Goal: Information Seeking & Learning: Learn about a topic

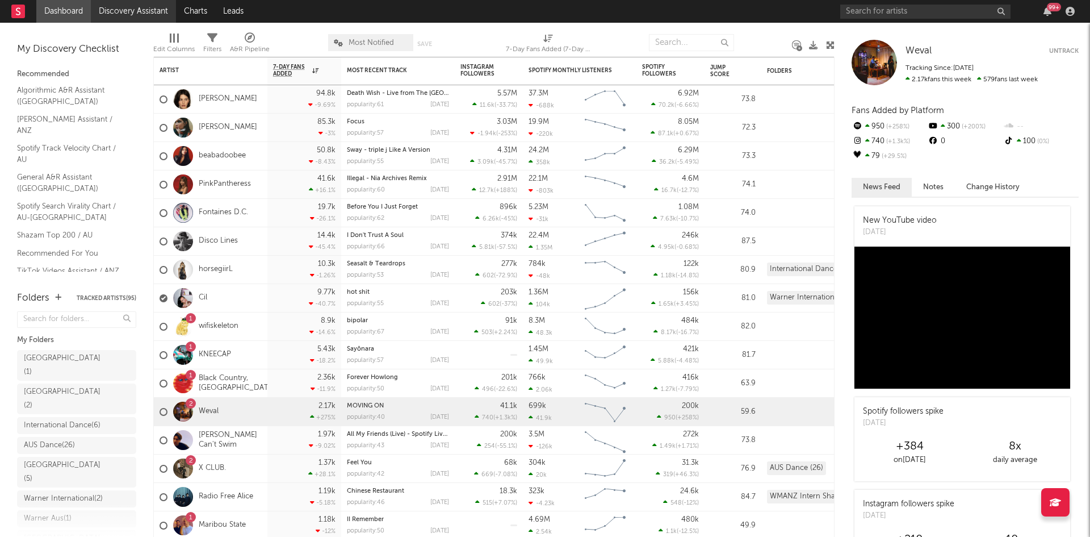
click at [147, 9] on link "Discovery Assistant" at bounding box center [133, 11] width 85 height 23
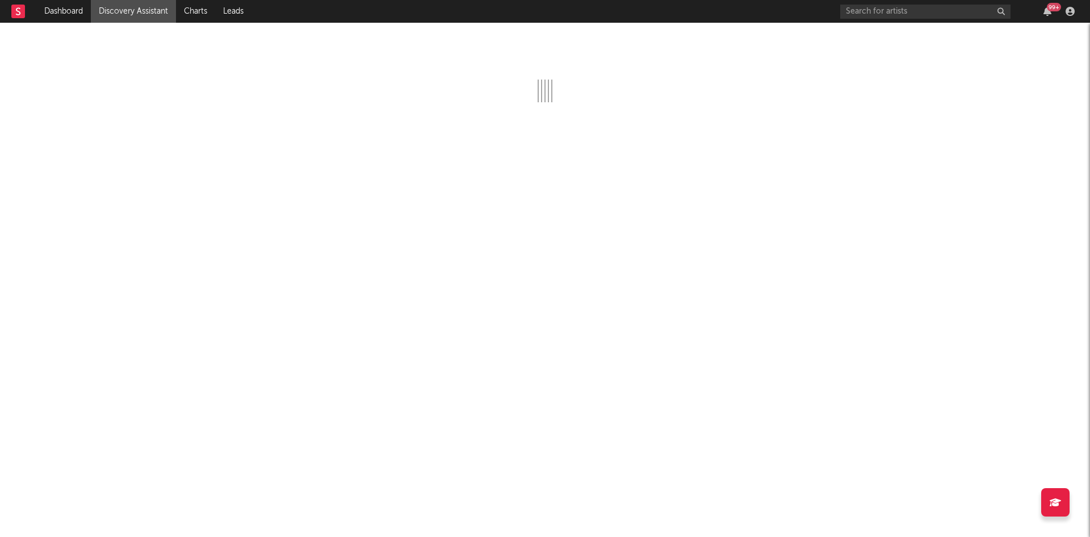
click at [139, 10] on link "Discovery Assistant" at bounding box center [133, 11] width 85 height 23
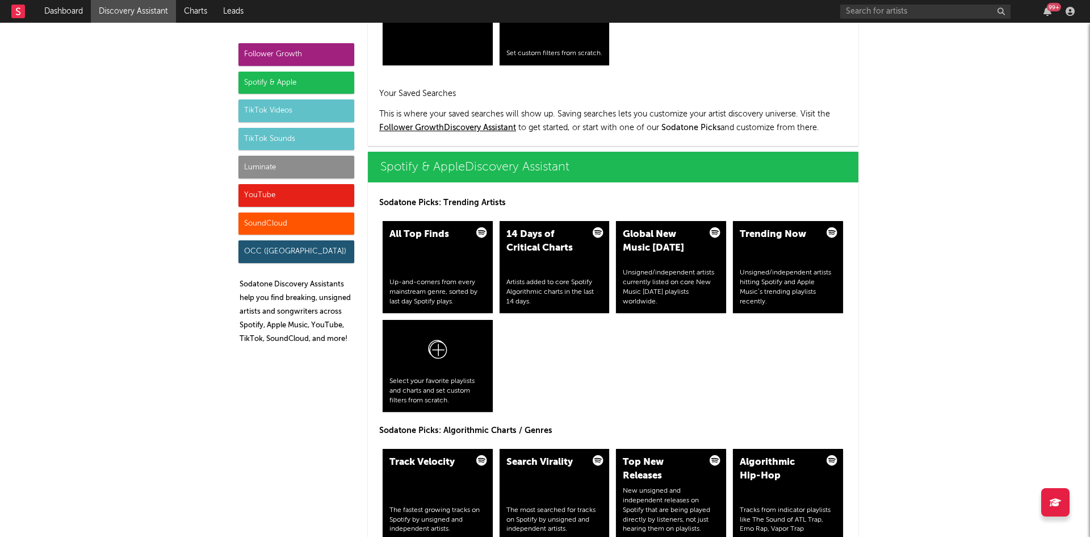
scroll to position [1030, 0]
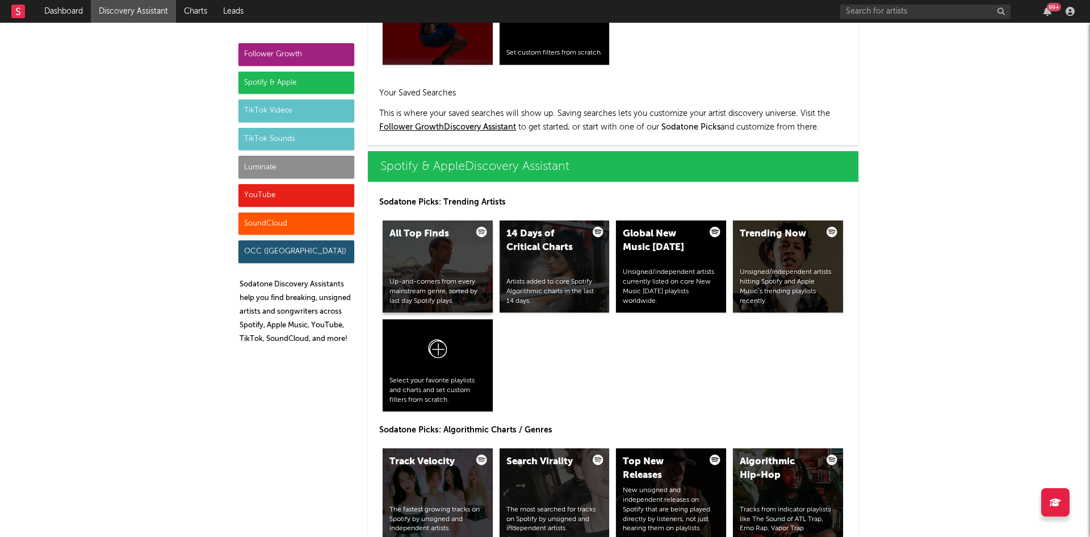
click at [448, 235] on div "All Top Finds" at bounding box center [428, 234] width 77 height 14
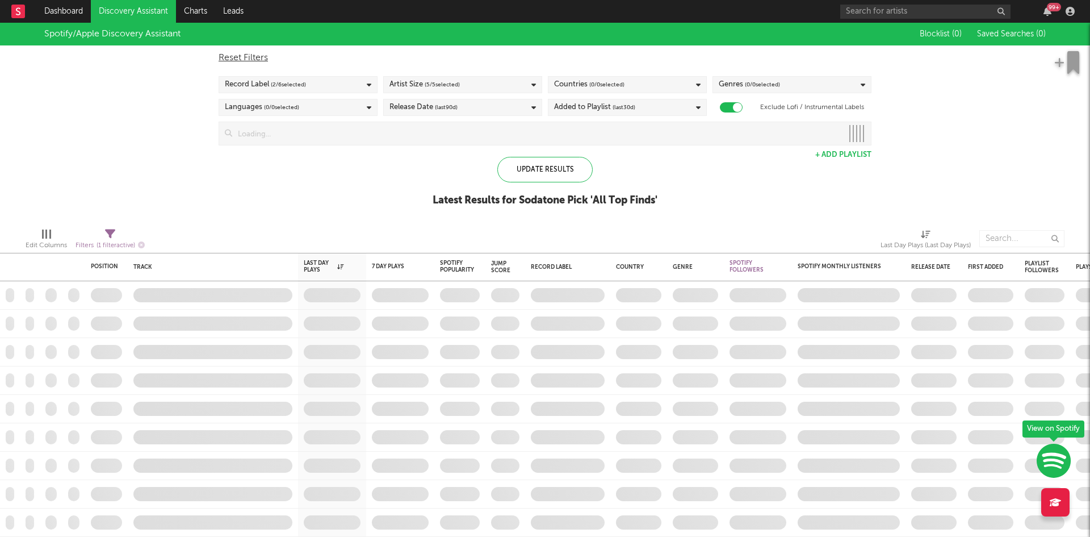
checkbox input "true"
click at [617, 88] on span "( 0 / 0 selected)" at bounding box center [607, 85] width 35 height 14
click at [607, 66] on div "Reset Filters Record Label ( 2 / 6 selected) Artist Size ( 5 / 5 selected) Coun…" at bounding box center [545, 95] width 664 height 100
drag, startPoint x: 122, startPoint y: 241, endPoint x: 104, endPoint y: 237, distance: 18.0
click at [119, 241] on div "Filters ( 1 filter active)" at bounding box center [110, 246] width 69 height 14
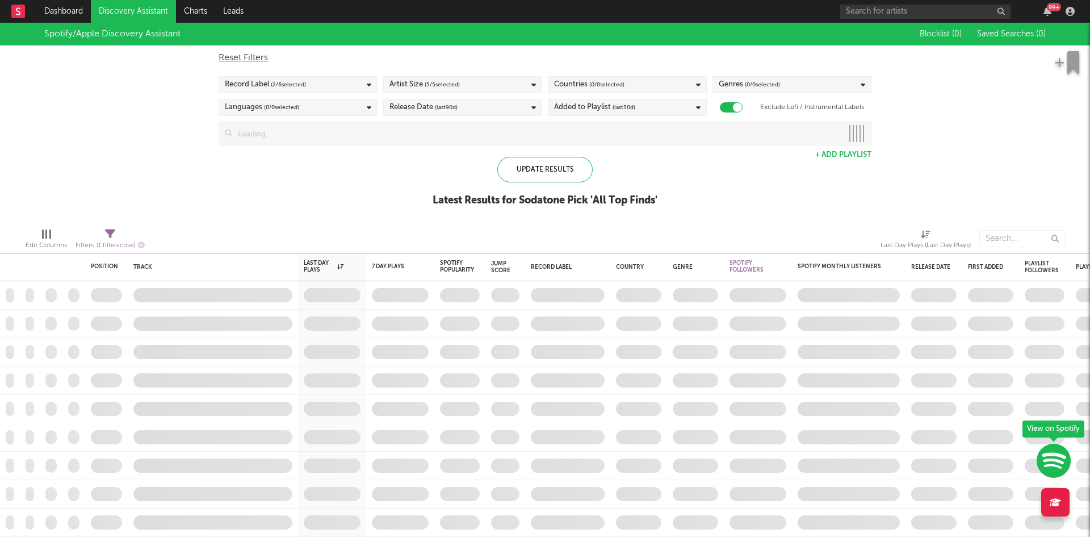
select select "max"
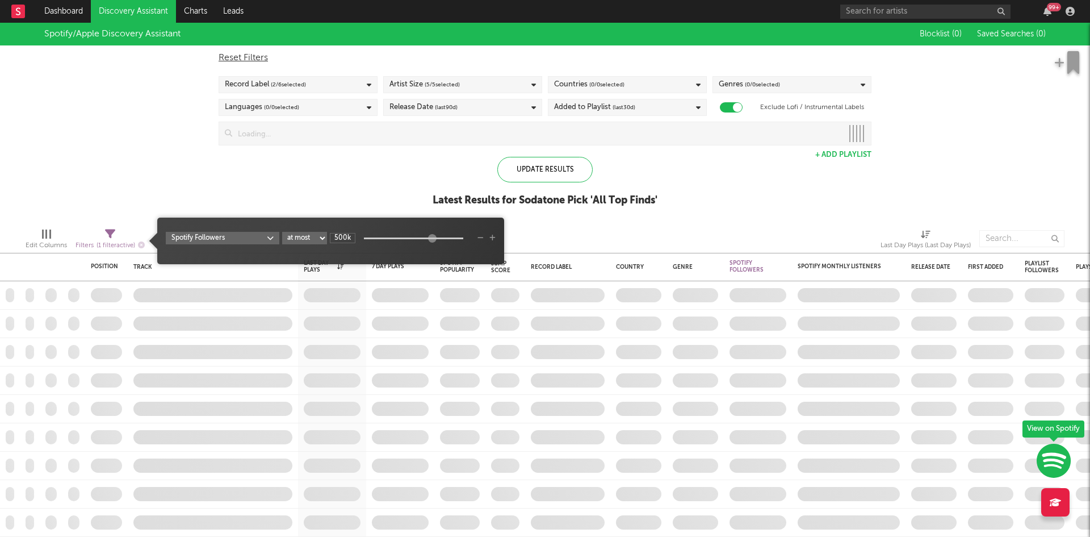
click at [274, 238] on body "Dashboard Discovery Assistant Charts Leads 99 + Notifications Settings Mark all…" at bounding box center [545, 268] width 1090 height 537
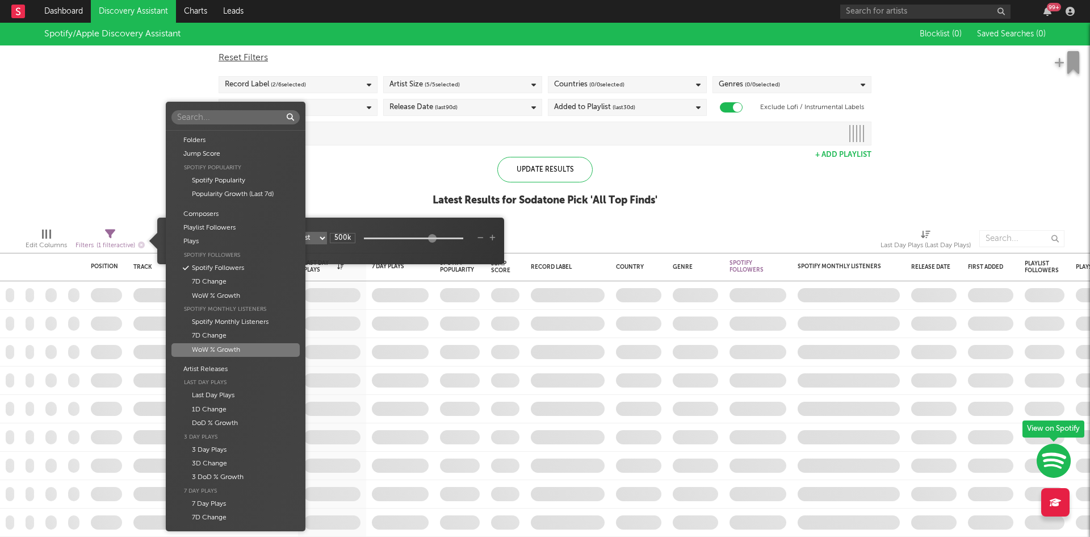
scroll to position [115, 0]
click at [242, 205] on div "Spotify Monthly Listeners" at bounding box center [236, 207] width 128 height 14
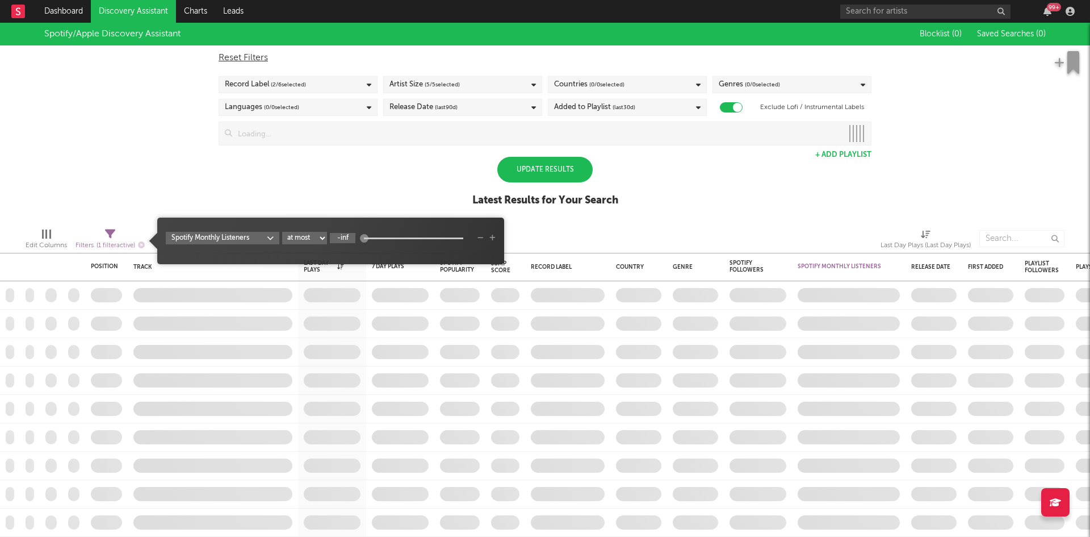
click at [339, 237] on input "-inf" at bounding box center [343, 238] width 26 height 10
type input "1M"
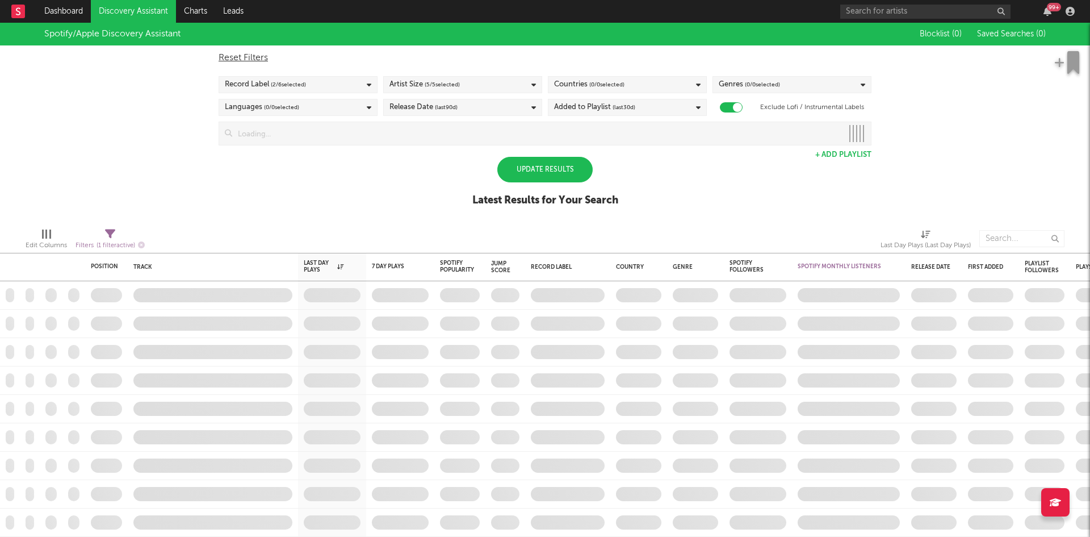
click at [551, 167] on div "Update Results" at bounding box center [545, 170] width 95 height 26
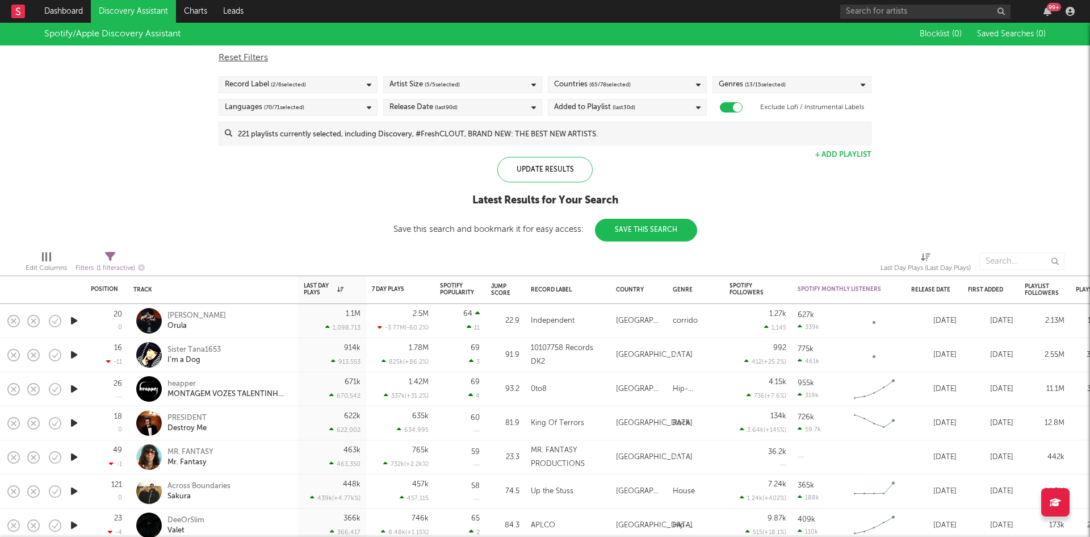
click at [610, 89] on span "( 65 / 78 selected)" at bounding box center [610, 85] width 41 height 14
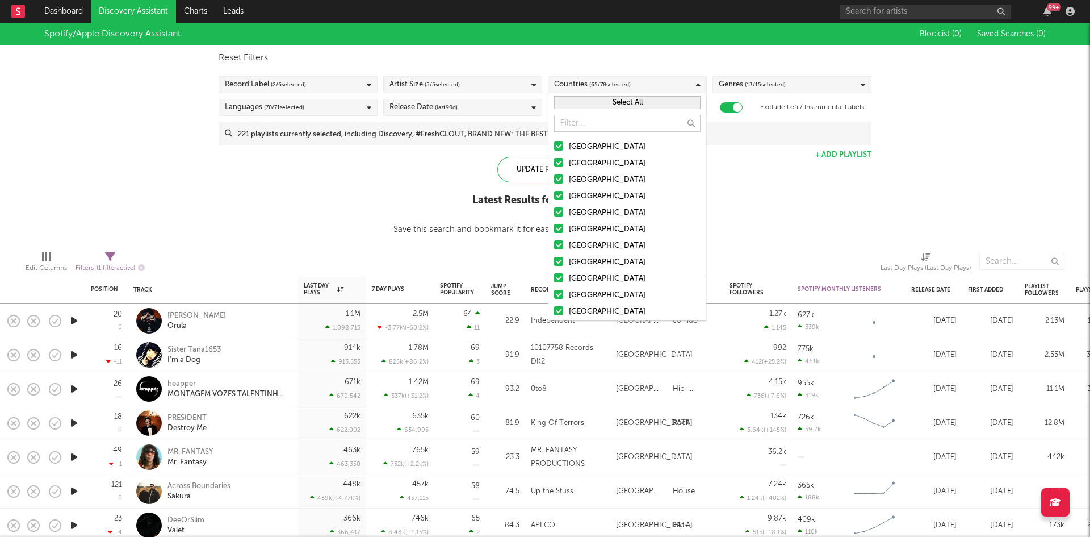
click at [595, 105] on button "Select All" at bounding box center [627, 102] width 147 height 13
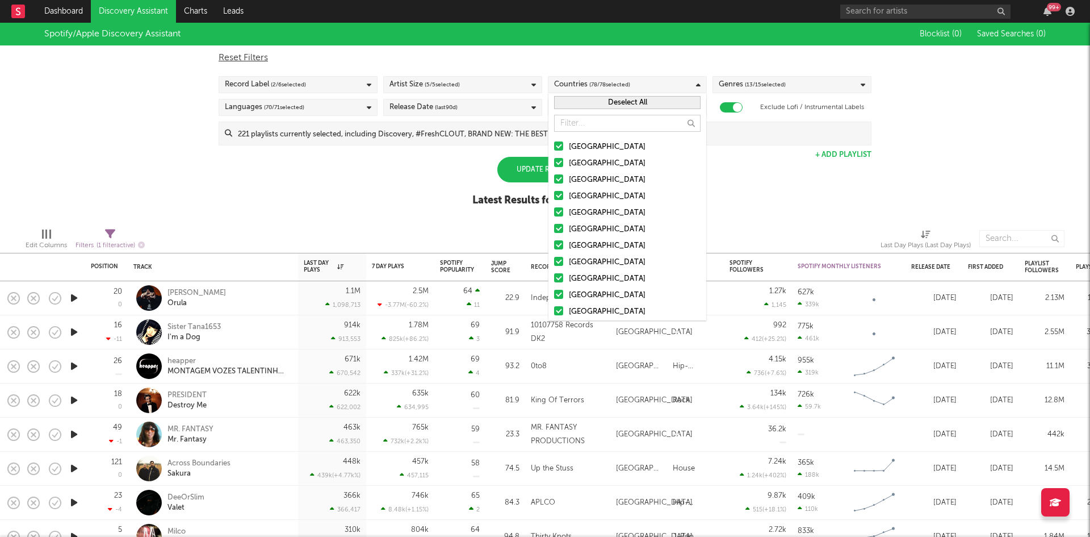
click at [558, 165] on div at bounding box center [558, 162] width 9 height 9
click at [554, 165] on input "Australia" at bounding box center [554, 164] width 0 height 14
click at [761, 204] on div "Spotify/Apple Discovery Assistant Blocklist ( 0 ) Saved Searches ( 0 ) Reset Fi…" at bounding box center [545, 121] width 1090 height 196
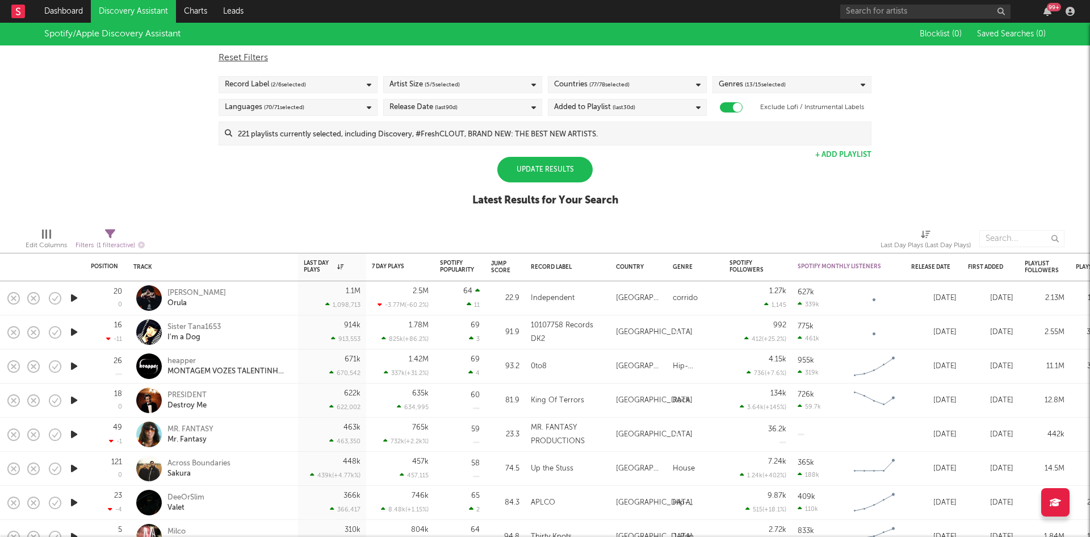
click at [557, 170] on div "Update Results" at bounding box center [545, 170] width 95 height 26
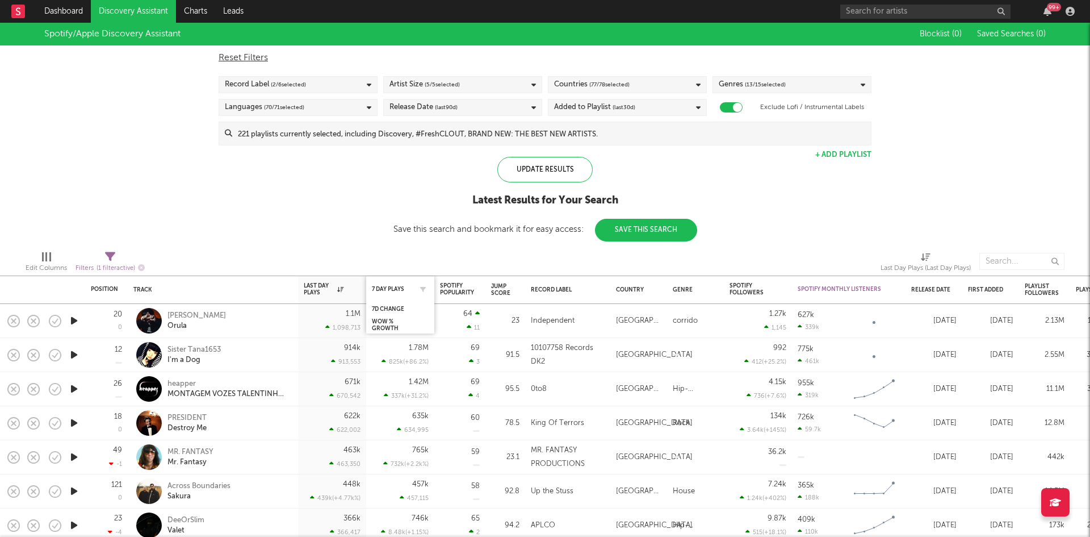
click at [397, 284] on div "7 Day Plays" at bounding box center [400, 289] width 57 height 22
click at [395, 286] on div "7 Day Plays" at bounding box center [392, 289] width 40 height 7
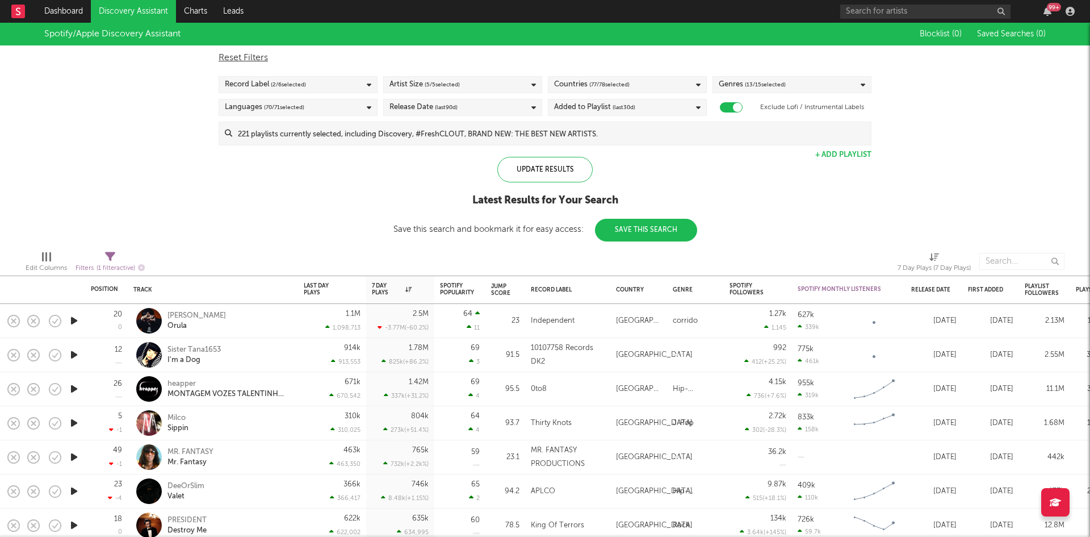
click at [456, 111] on span "(last 90 d)" at bounding box center [446, 108] width 23 height 14
click at [415, 131] on div "Last 14 Days" at bounding box center [470, 129] width 132 height 14
click at [390, 131] on input "Last 14 Days" at bounding box center [390, 129] width 0 height 14
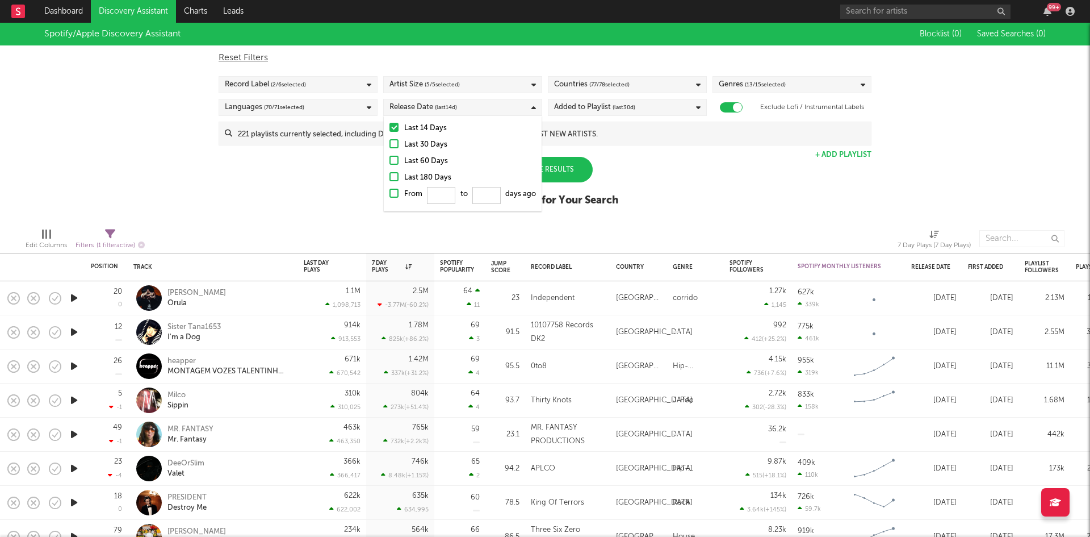
click at [658, 187] on div "Spotify/Apple Discovery Assistant Blocklist ( 0 ) Saved Searches ( 0 ) Reset Fi…" at bounding box center [545, 121] width 1090 height 196
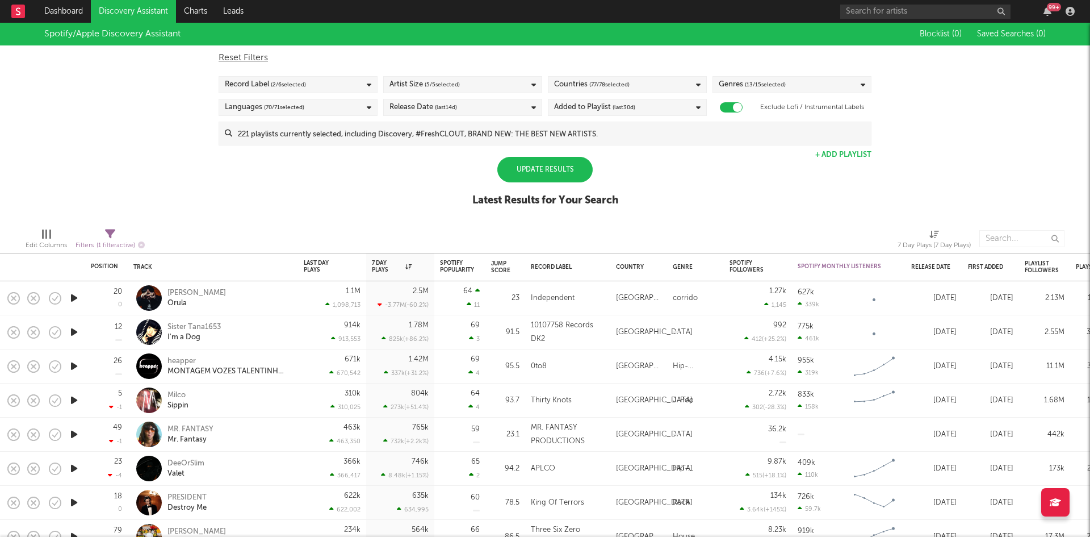
click at [553, 169] on div "Update Results" at bounding box center [545, 170] width 95 height 26
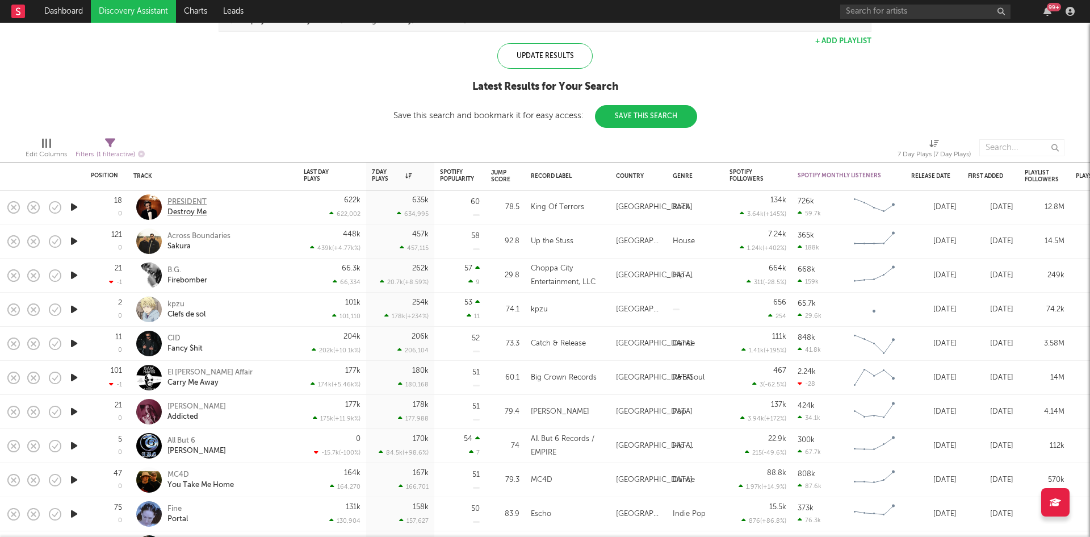
click at [181, 198] on div "PRESIDENT" at bounding box center [187, 202] width 39 height 10
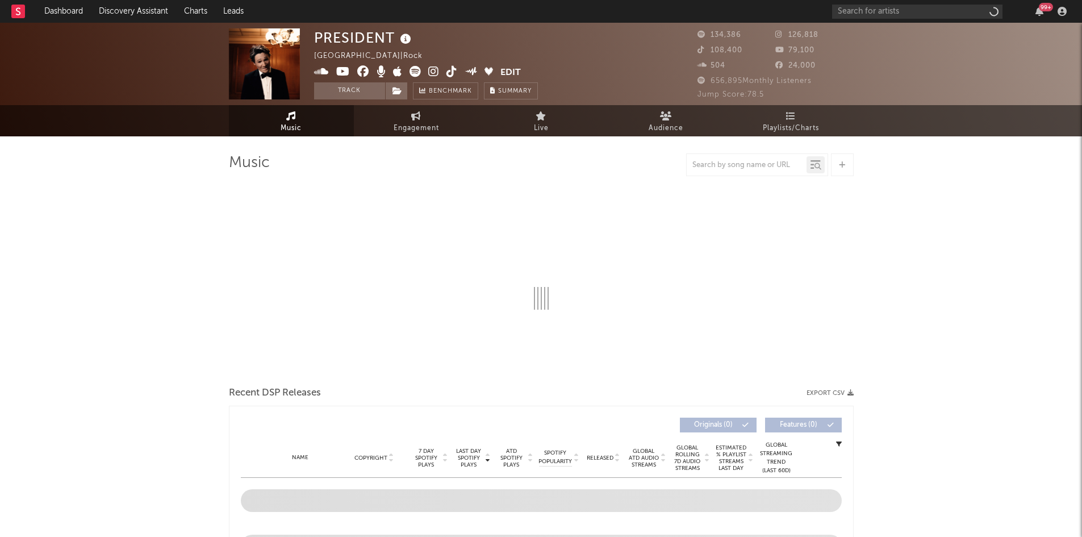
select select "1w"
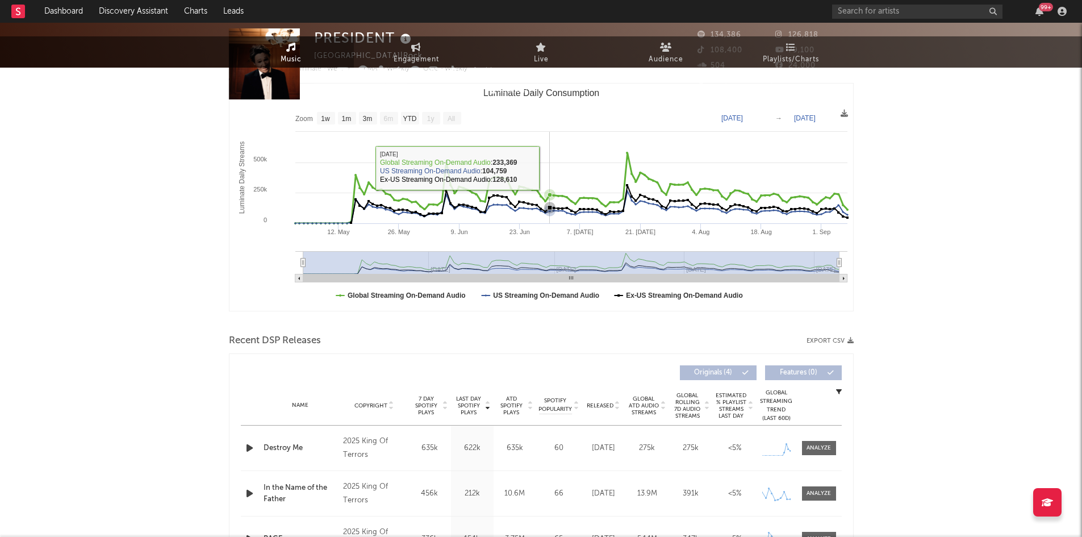
scroll to position [284, 0]
